Goal: Task Accomplishment & Management: Complete application form

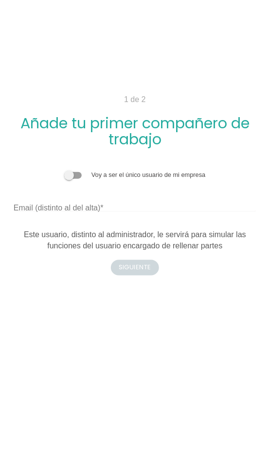
click at [73, 175] on span at bounding box center [73, 175] width 18 height 7
click at [64, 170] on input "checkbox" at bounding box center [64, 170] width 0 height 0
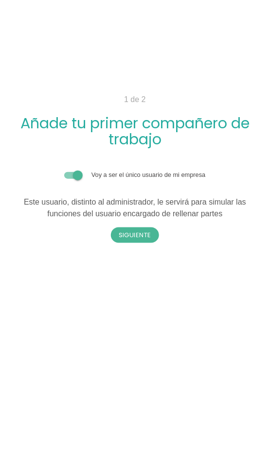
click at [74, 176] on span at bounding box center [73, 175] width 18 height 7
click at [64, 170] on input "checkbox" at bounding box center [64, 170] width 0 height 0
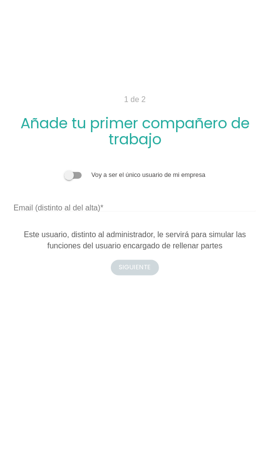
click at [73, 202] on label "Email (distinto al del alta)" at bounding box center [59, 208] width 90 height 12
click at [73, 202] on input "Email (distinto al del alta)" at bounding box center [135, 204] width 243 height 16
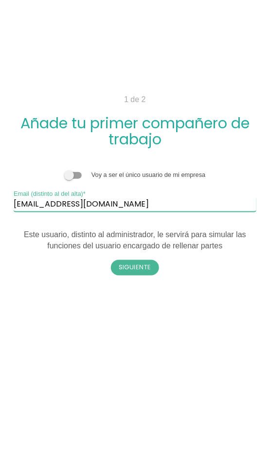
click at [37, 202] on input "itcones.essss@gmail.com" at bounding box center [135, 204] width 243 height 16
type input "itcons.essss@gmail.com"
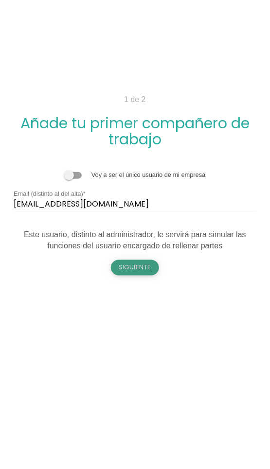
click at [134, 270] on button "Siguiente" at bounding box center [135, 268] width 49 height 16
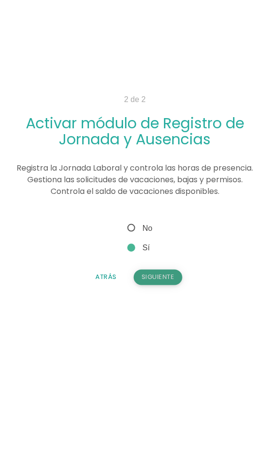
click at [163, 275] on button "Siguiente" at bounding box center [158, 278] width 49 height 16
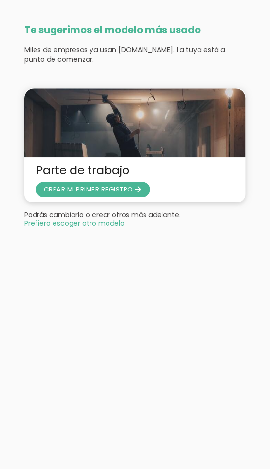
click at [75, 226] on span "Prefiero escoger otro modelo" at bounding box center [74, 223] width 100 height 7
click at [82, 193] on span "CREAR MI PRIMER REGISTRO arrow_forward" at bounding box center [93, 189] width 99 height 9
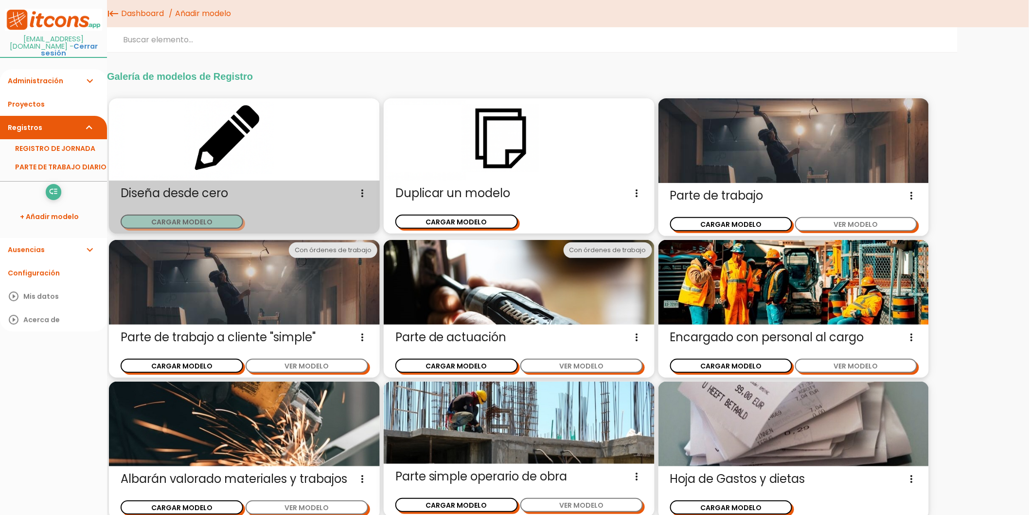
click at [192, 222] on button "CARGAR MODELO" at bounding box center [182, 221] width 123 height 14
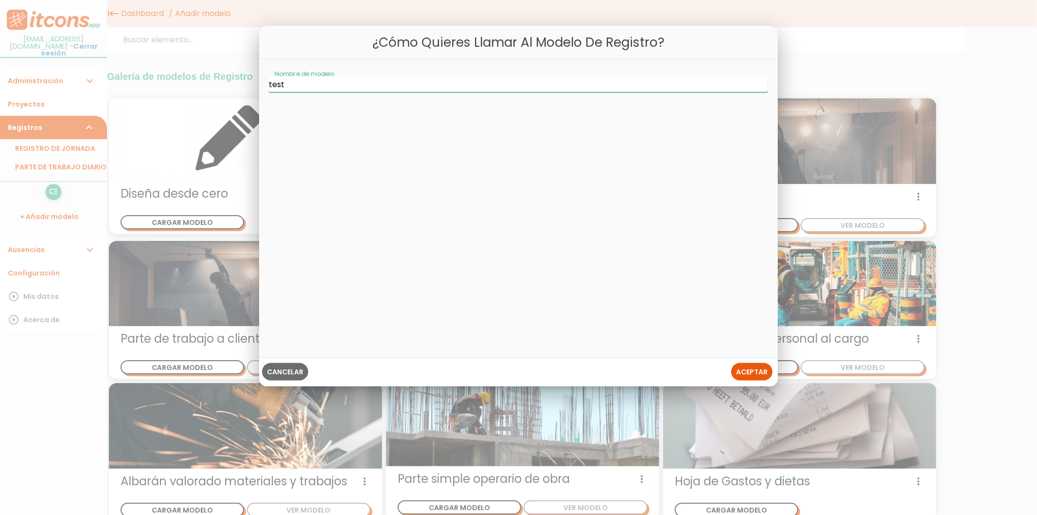
type input "test"
click at [753, 367] on span "Aceptar" at bounding box center [752, 372] width 32 height 10
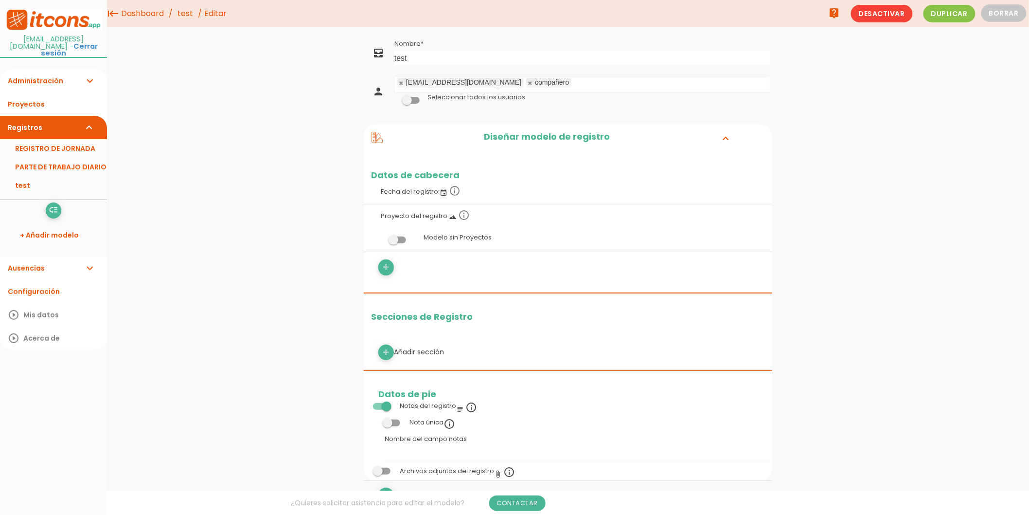
click at [188, 15] on link "test" at bounding box center [185, 13] width 20 height 27
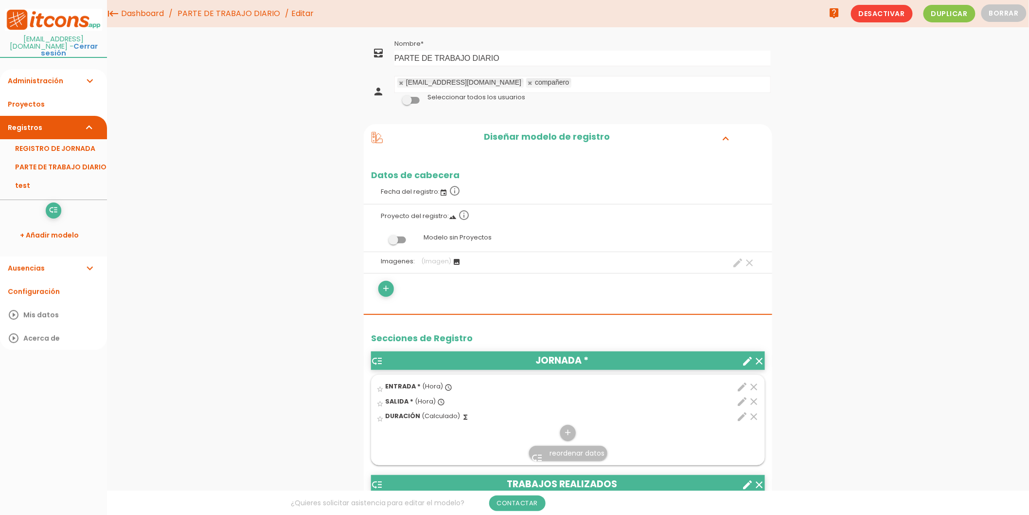
click at [55, 73] on link "Administración expand_more" at bounding box center [53, 80] width 107 height 23
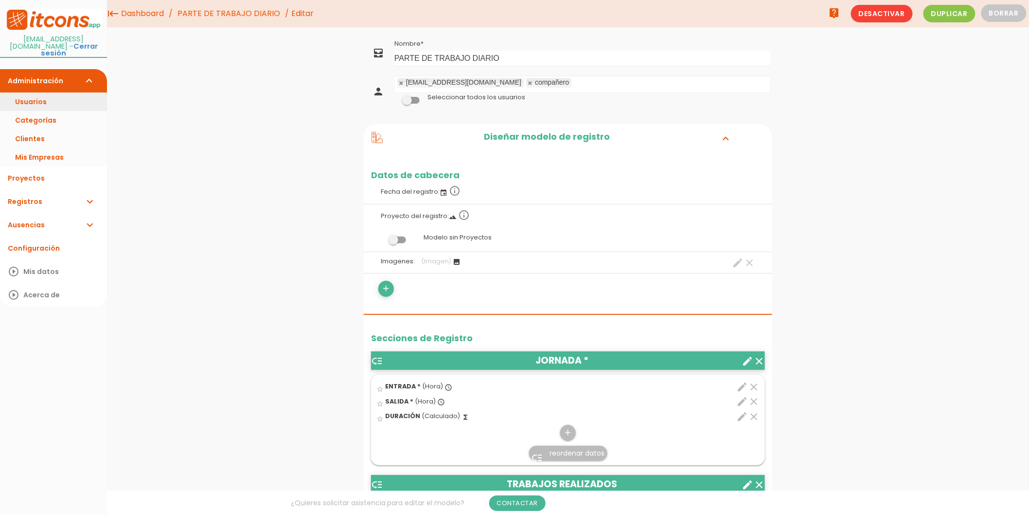
click at [43, 92] on link "Usuarios" at bounding box center [53, 101] width 107 height 18
